Goal: Transaction & Acquisition: Purchase product/service

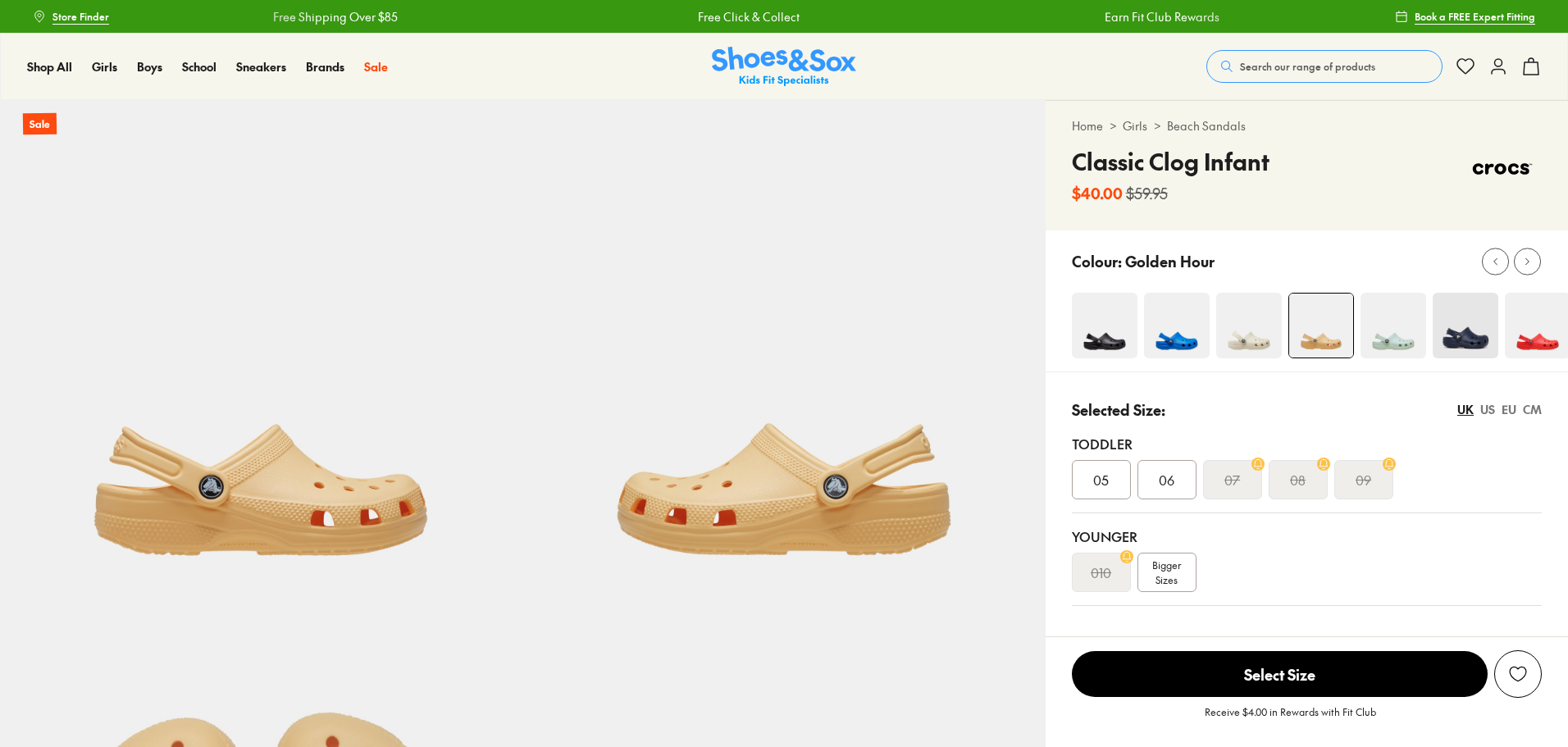
select select "*"
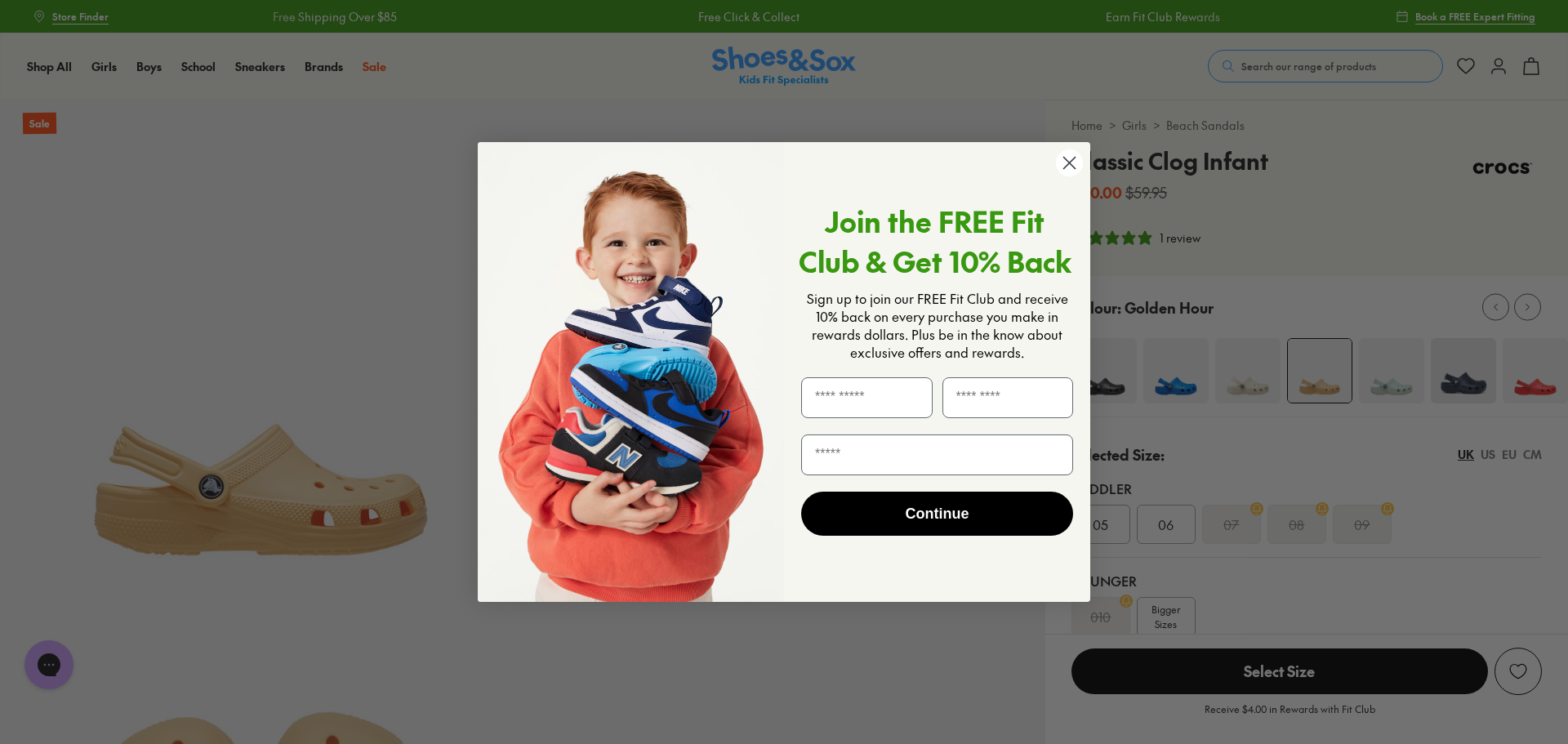
click at [1066, 163] on circle "Close dialog" at bounding box center [1070, 163] width 27 height 27
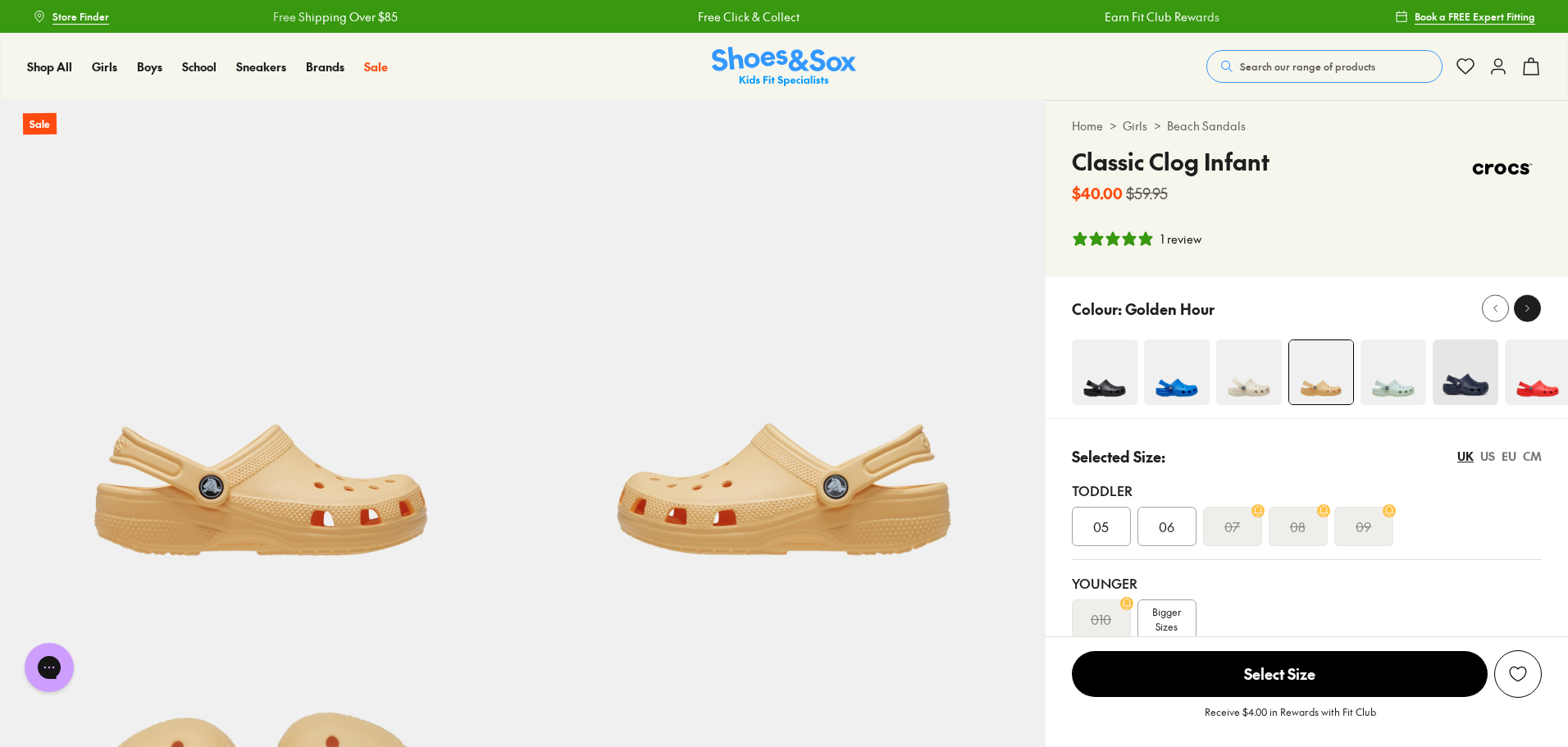
click at [1529, 308] on icon at bounding box center [1527, 308] width 12 height 12
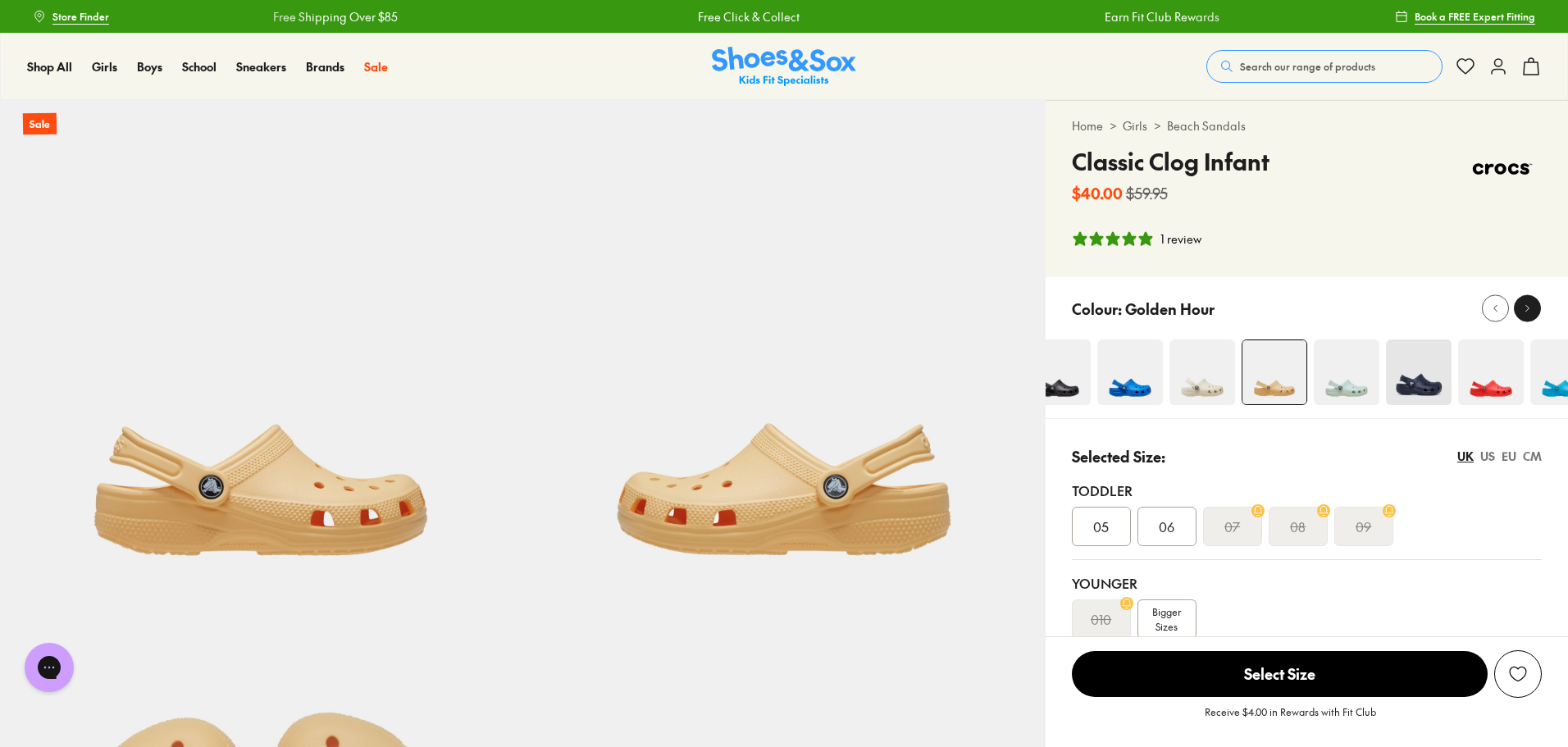
click at [1529, 308] on icon at bounding box center [1527, 308] width 12 height 12
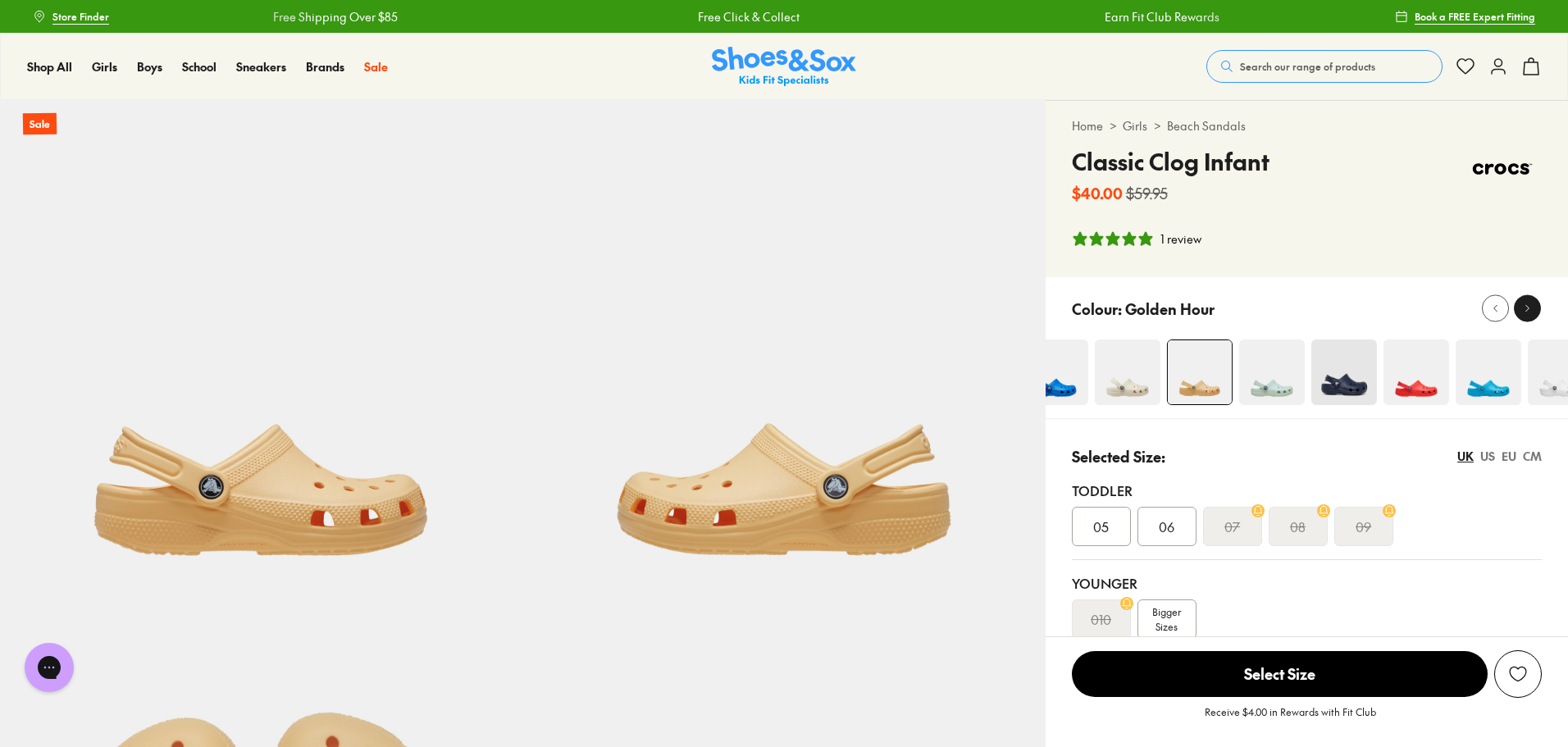
click at [1529, 308] on icon at bounding box center [1527, 308] width 12 height 12
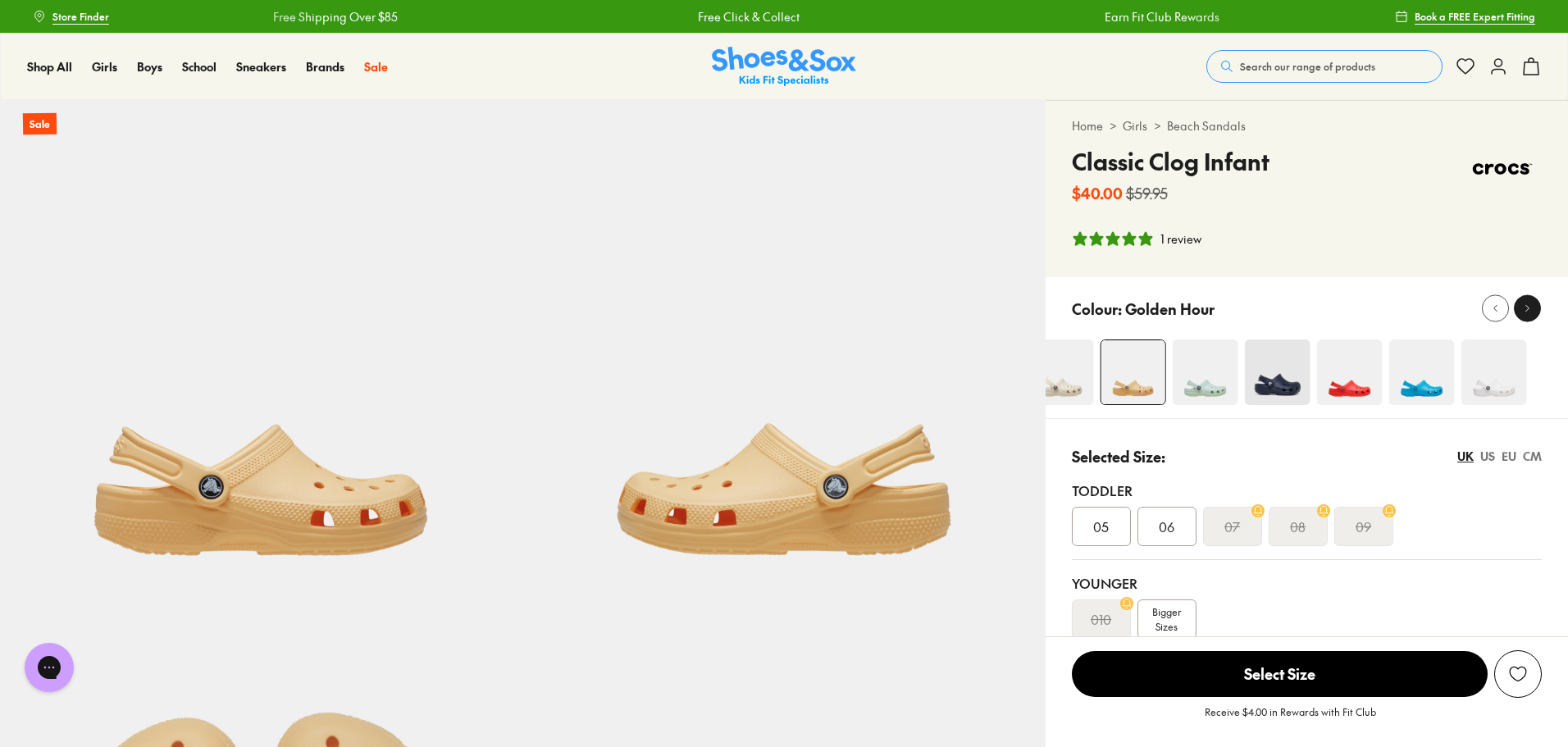
click at [1529, 308] on icon at bounding box center [1527, 308] width 12 height 12
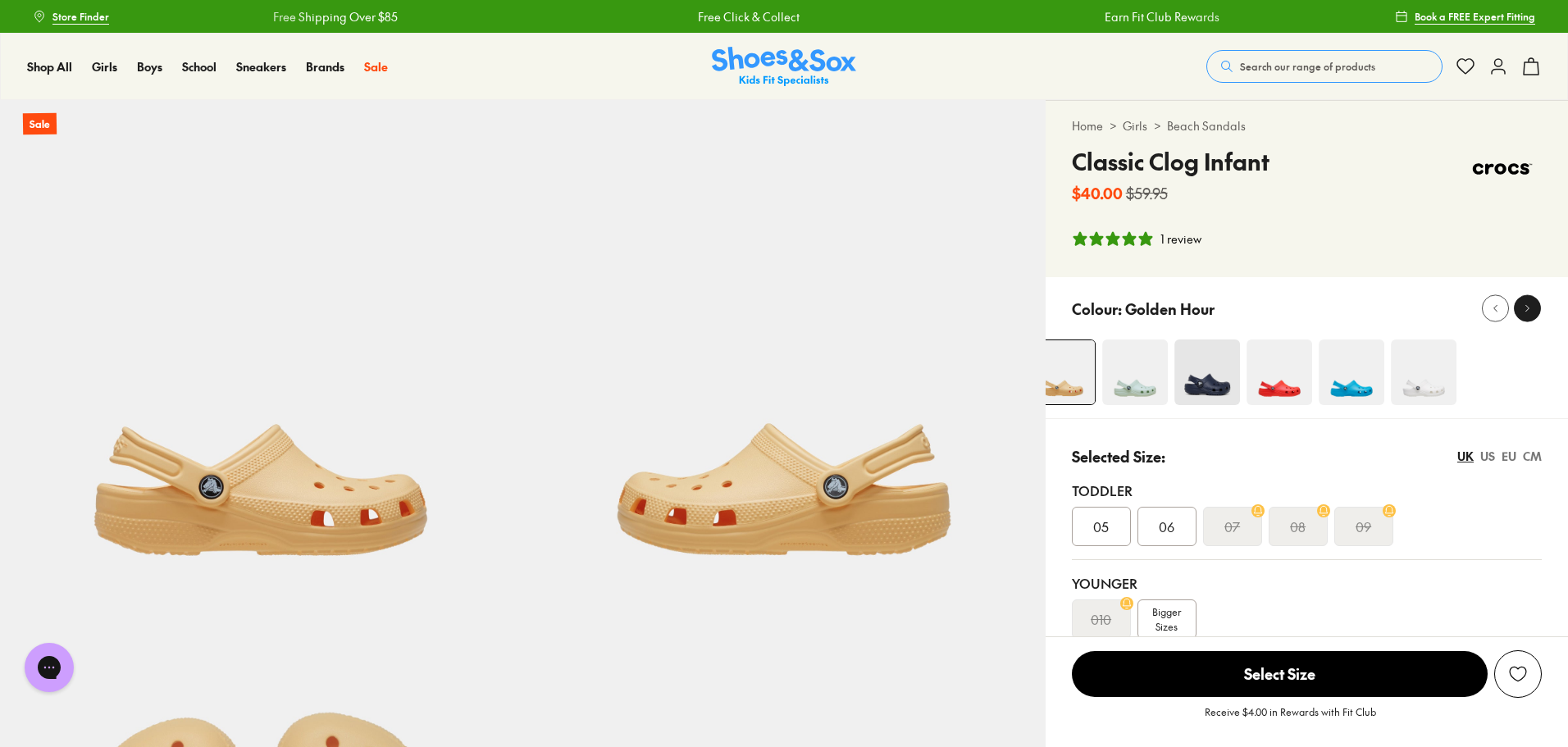
click at [1529, 308] on icon at bounding box center [1527, 308] width 12 height 12
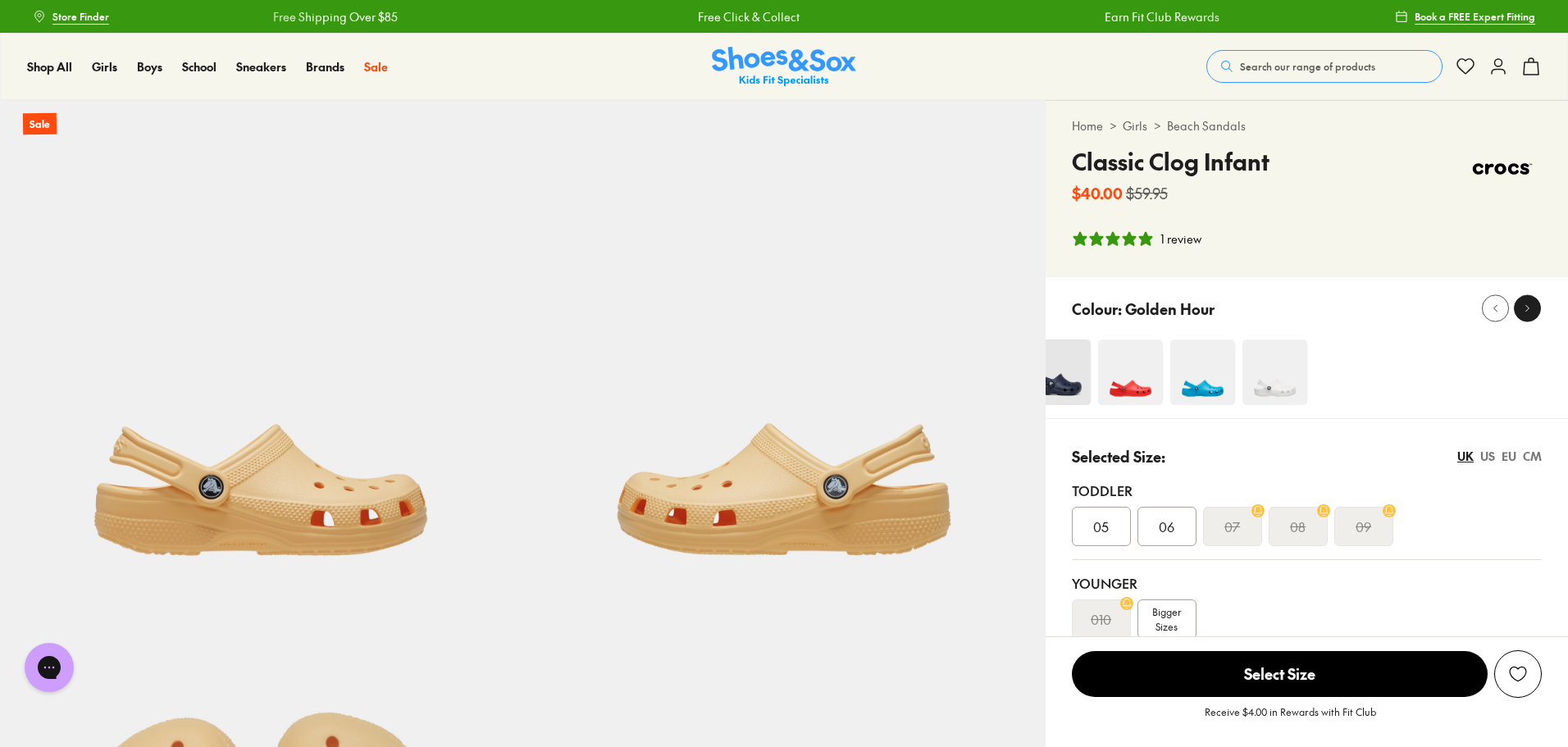
click at [1529, 308] on icon at bounding box center [1527, 308] width 12 height 12
click at [1508, 311] on button at bounding box center [1495, 308] width 27 height 27
click at [1495, 311] on icon at bounding box center [1495, 308] width 12 height 12
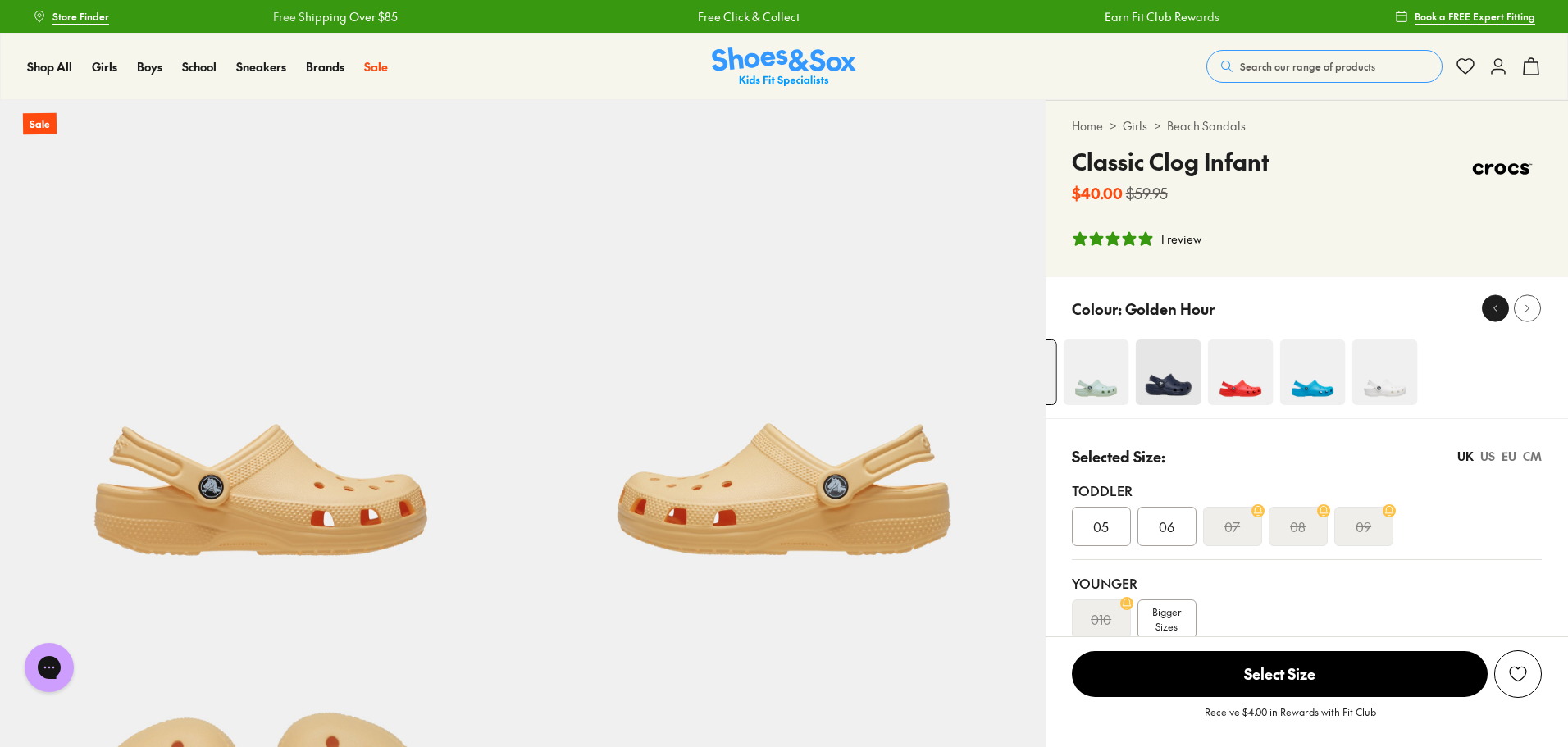
click at [1495, 311] on icon at bounding box center [1495, 308] width 12 height 12
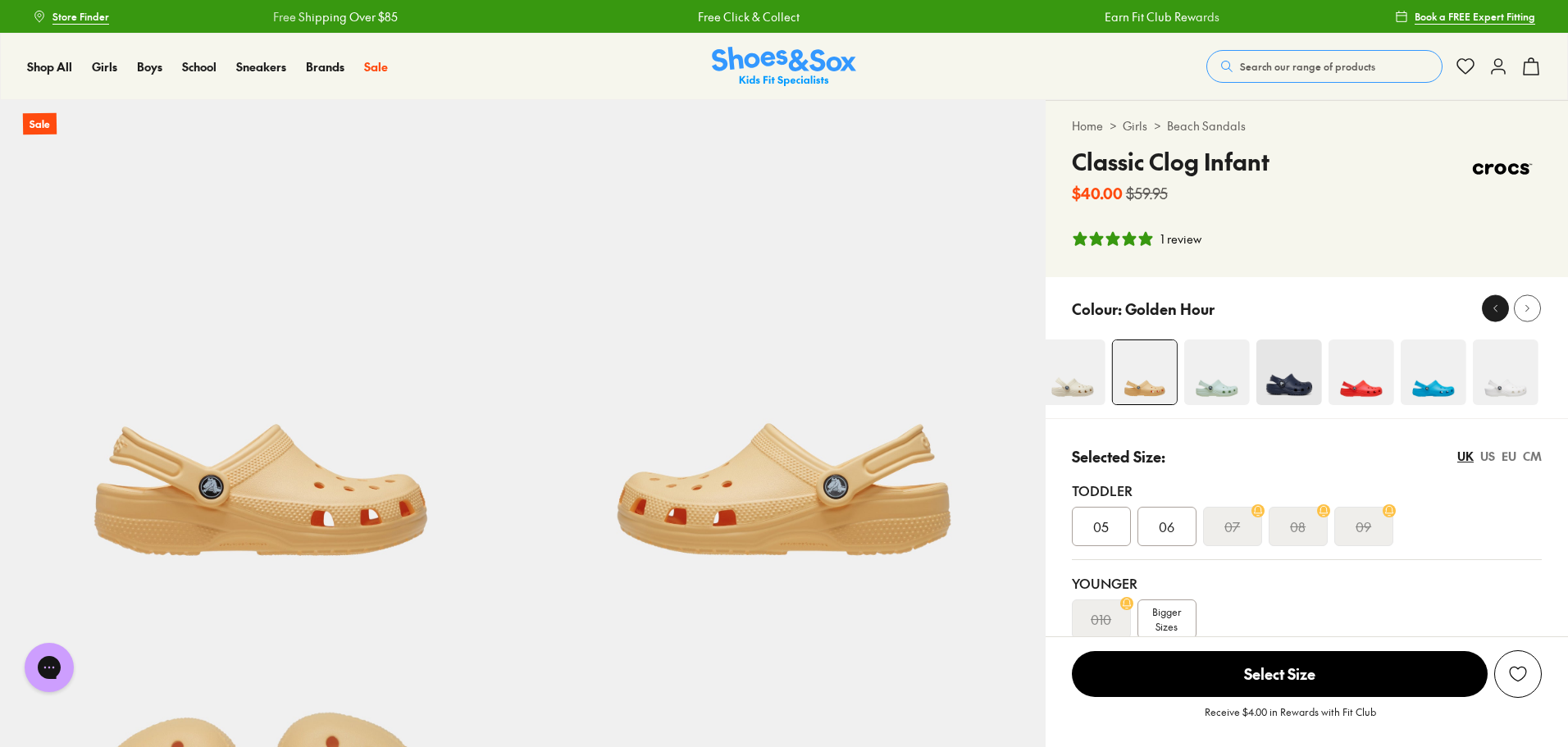
click at [1495, 311] on icon at bounding box center [1495, 308] width 12 height 12
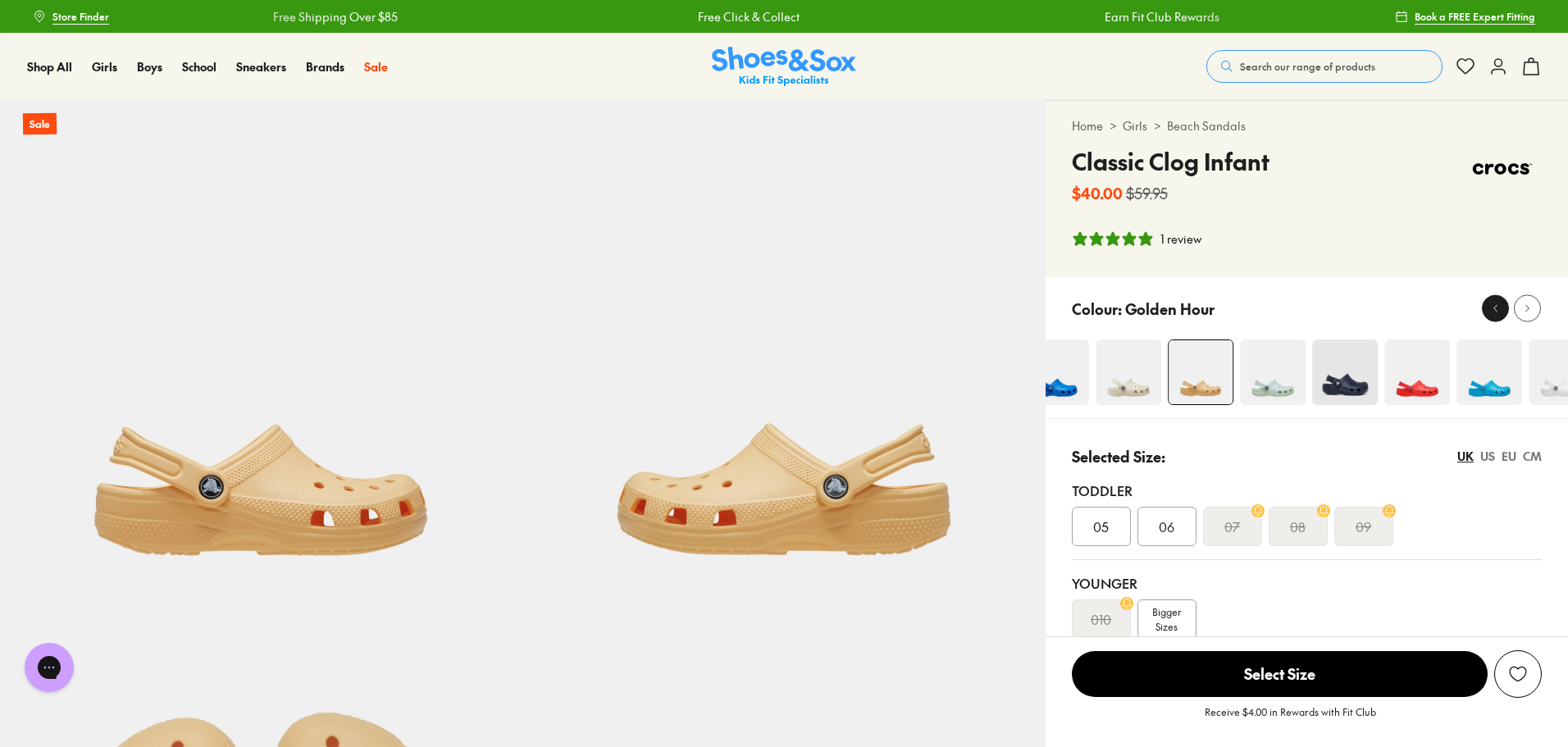
click at [1495, 311] on icon at bounding box center [1495, 308] width 12 height 12
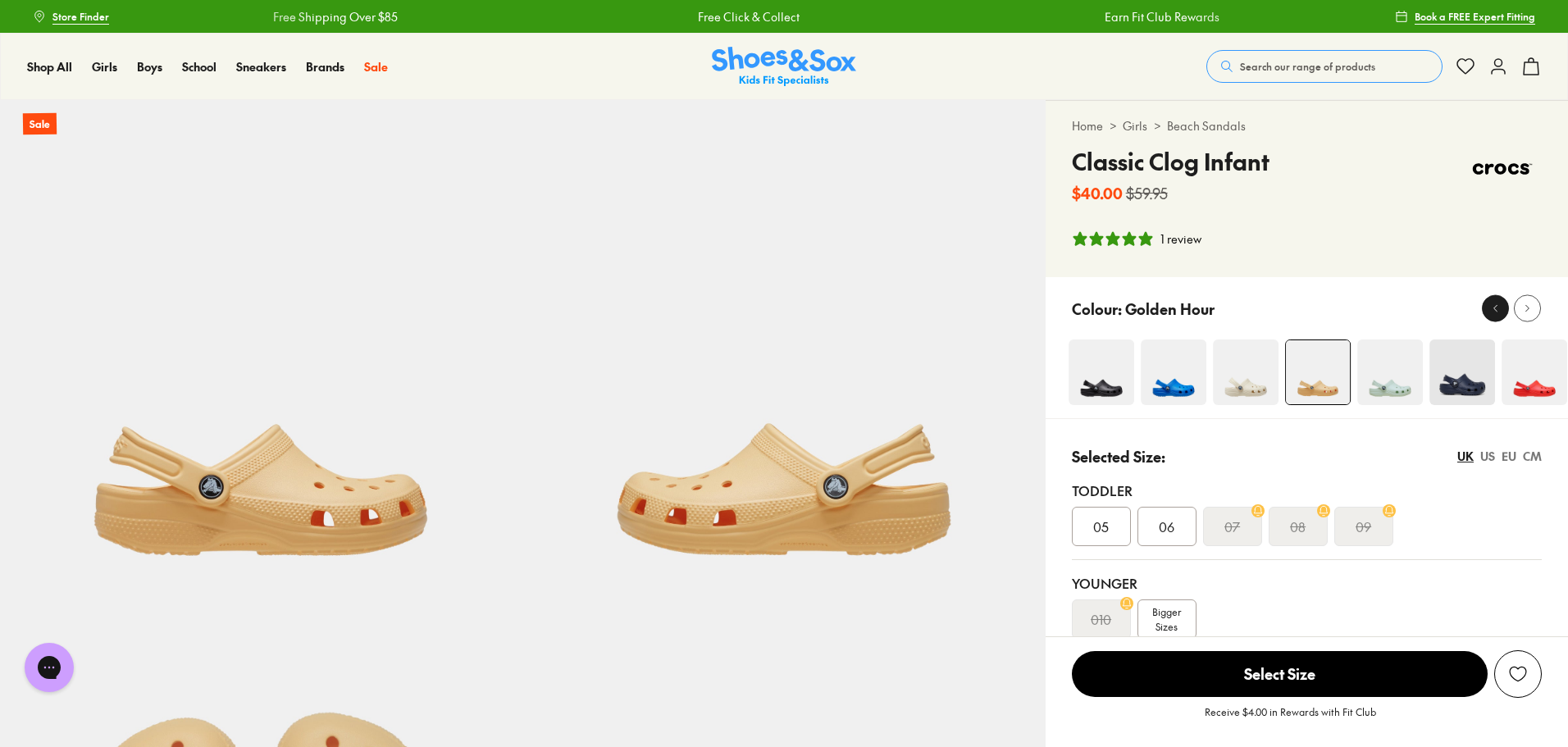
click at [1495, 311] on icon at bounding box center [1495, 308] width 12 height 12
click at [1533, 312] on icon at bounding box center [1527, 308] width 12 height 12
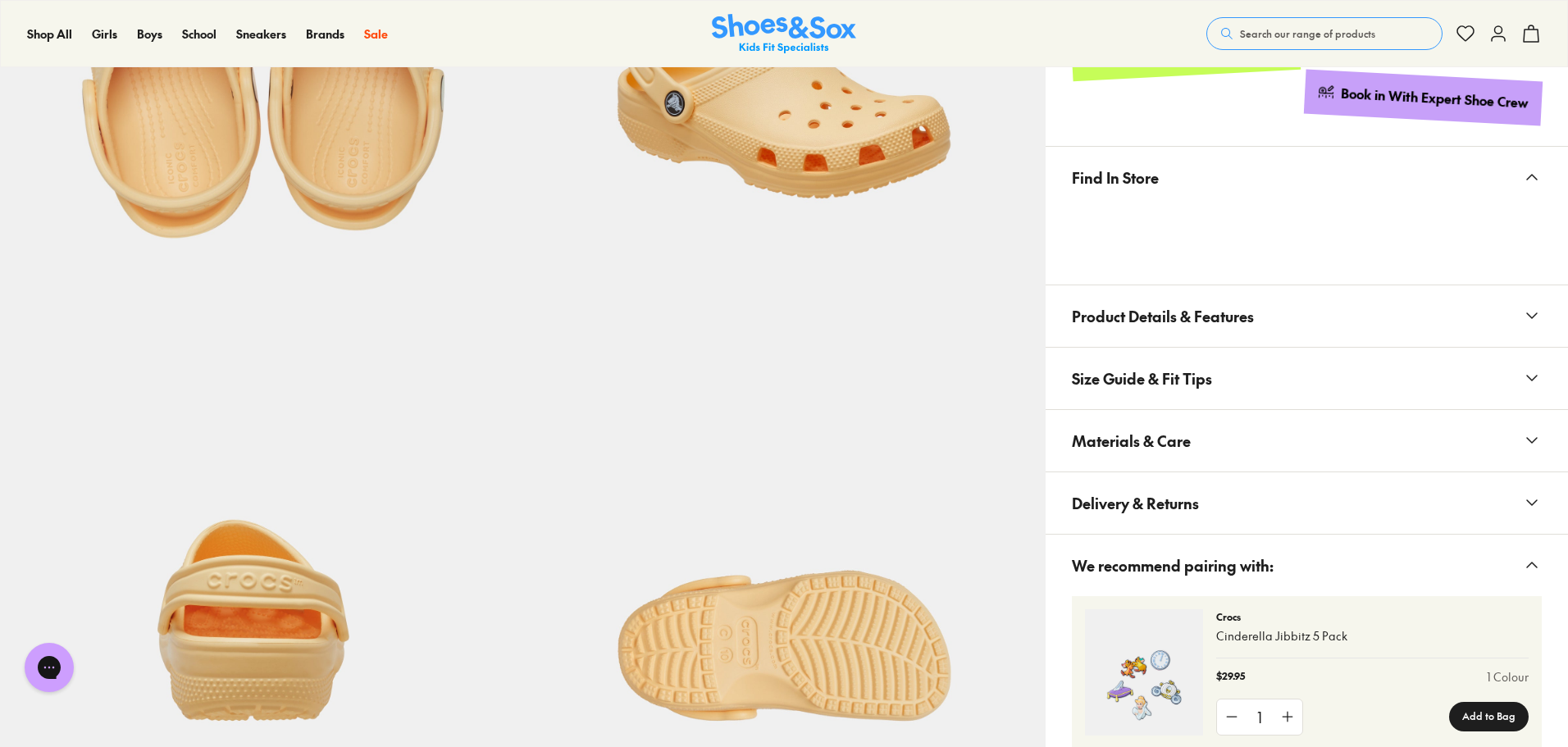
scroll to position [1231, 0]
